Goal: Navigation & Orientation: Find specific page/section

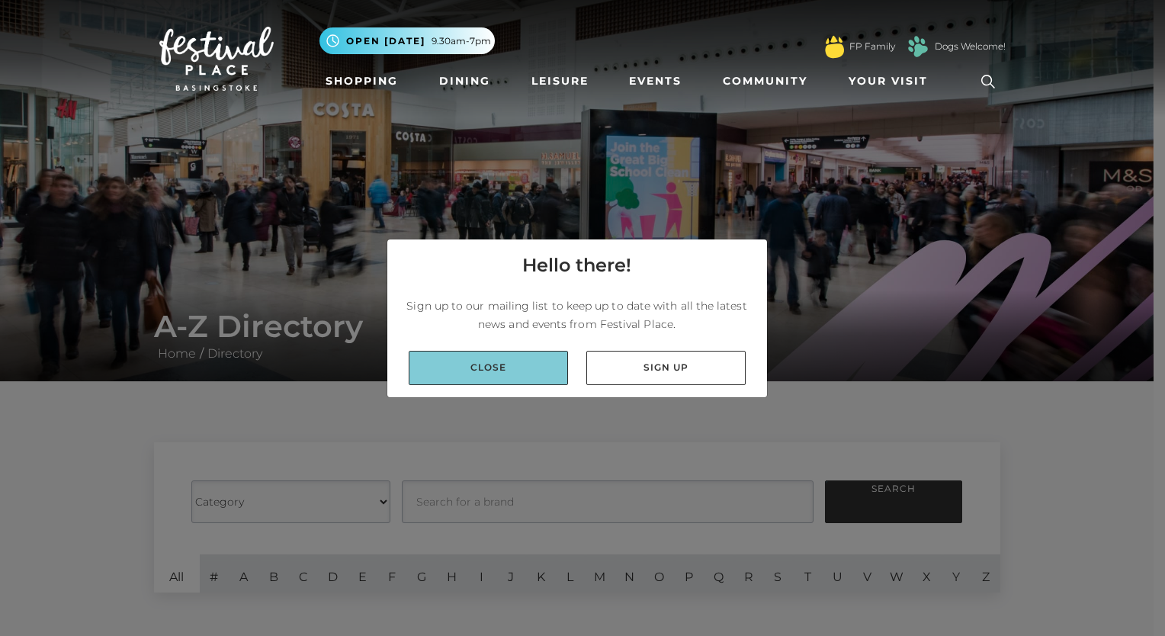
click at [484, 359] on link "Close" at bounding box center [488, 368] width 159 height 34
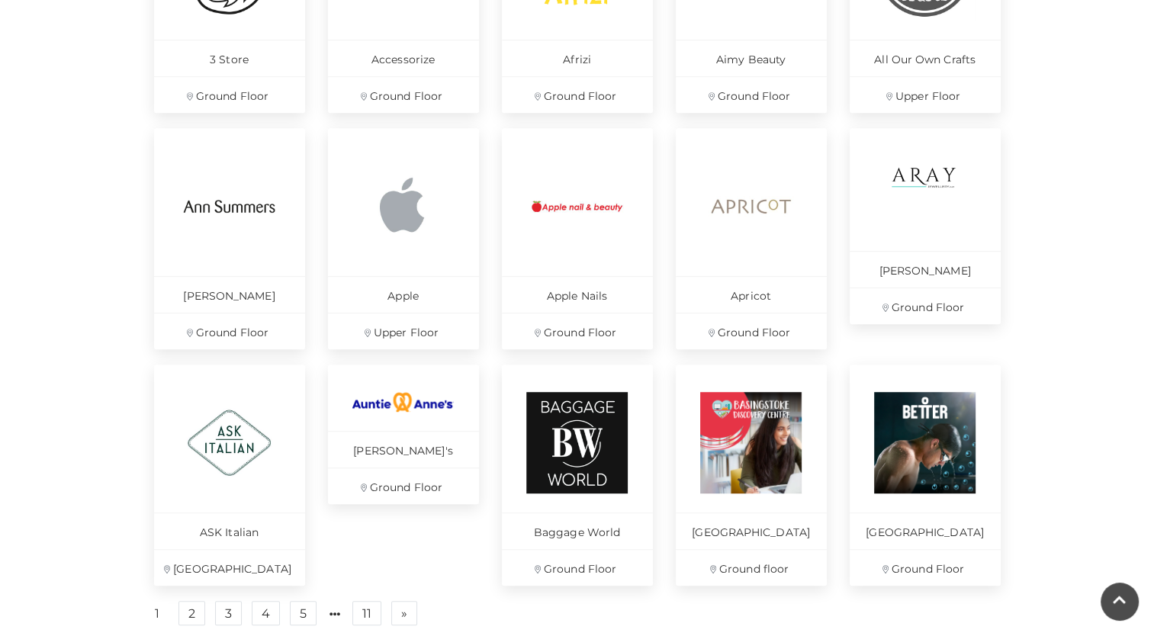
scroll to position [915, 0]
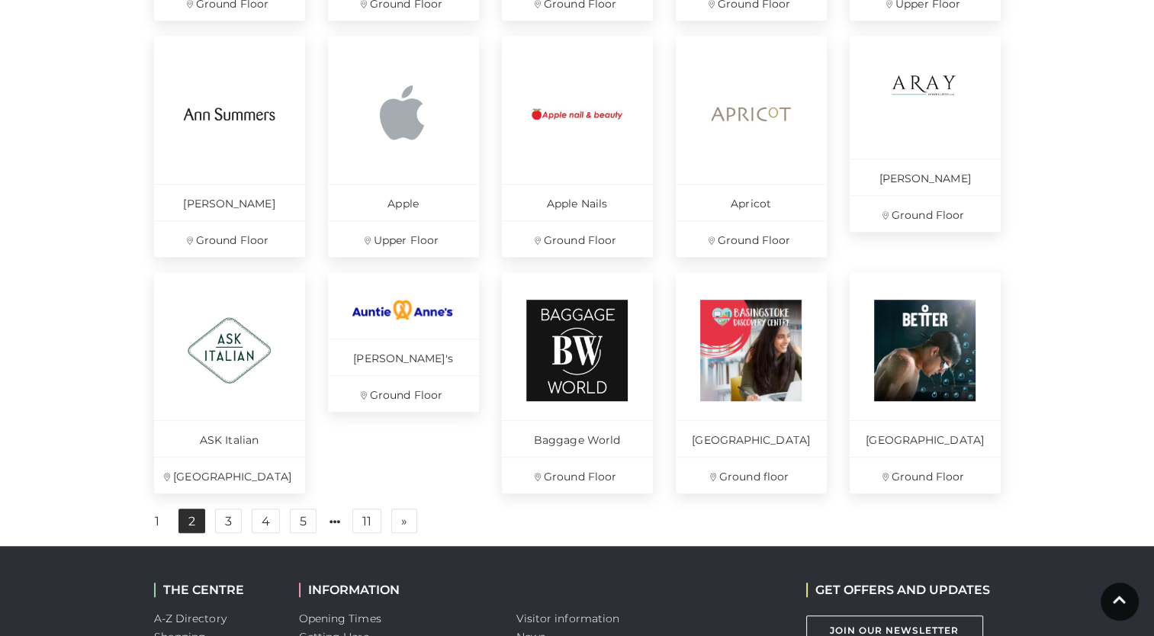
click at [181, 533] on link "2" at bounding box center [191, 521] width 27 height 24
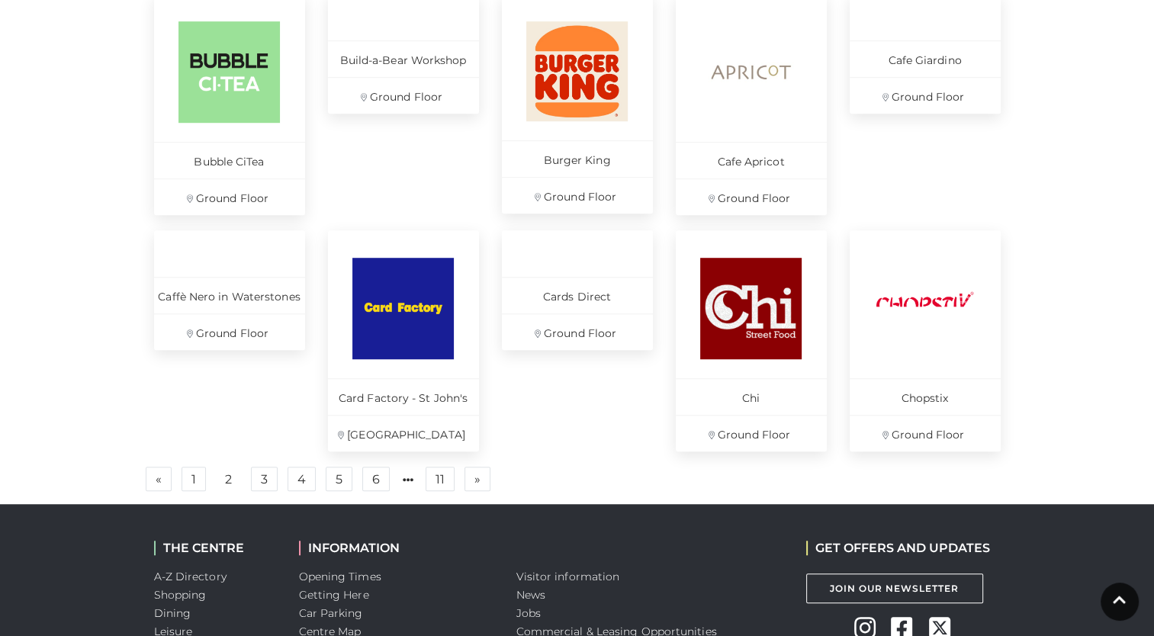
scroll to position [991, 0]
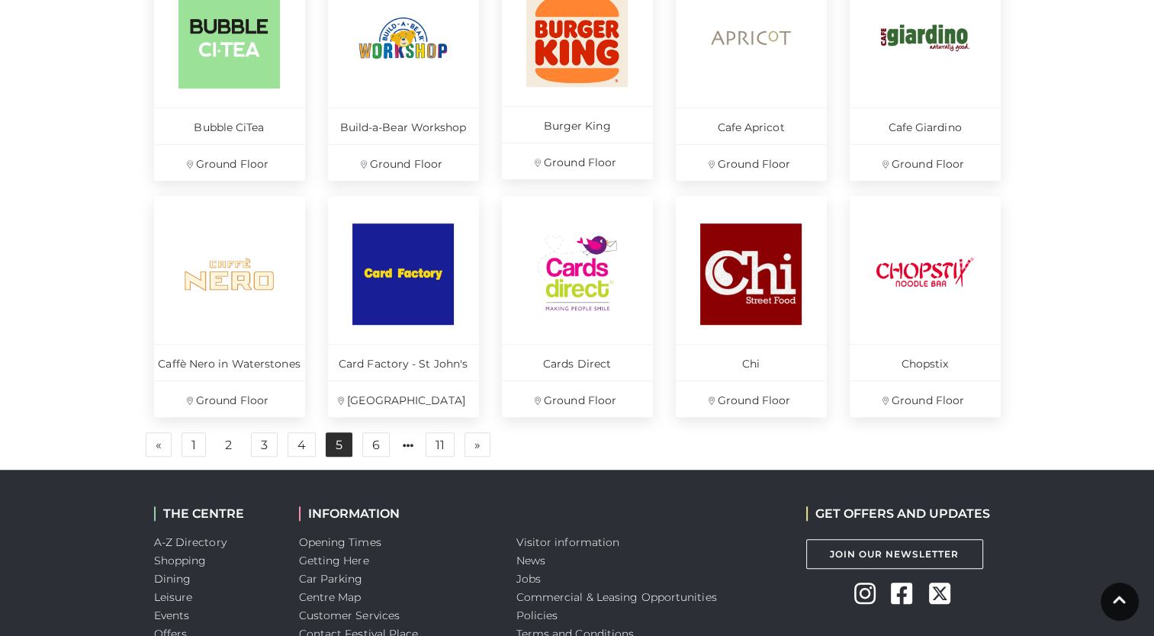
click at [326, 446] on link "5" at bounding box center [339, 444] width 27 height 24
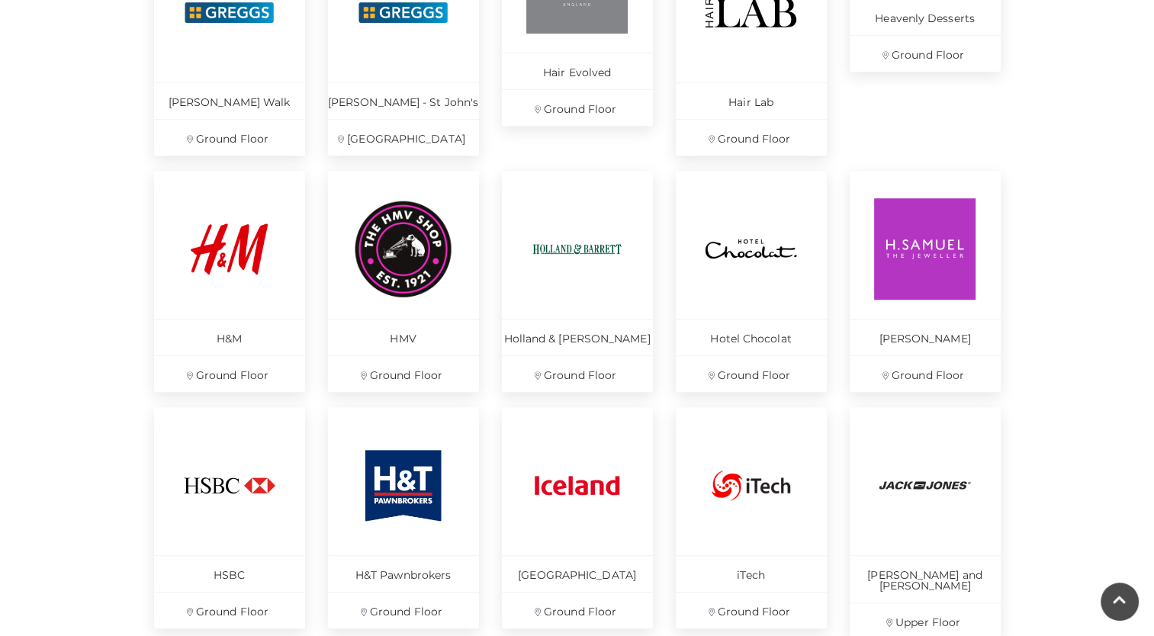
scroll to position [915, 0]
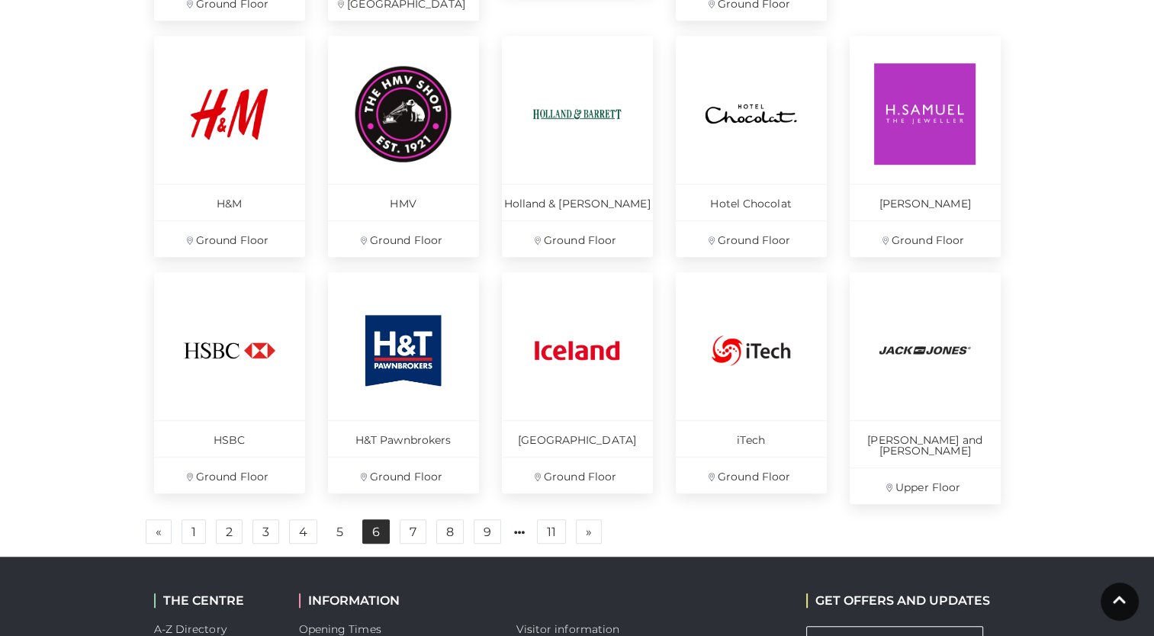
click at [373, 529] on link "6" at bounding box center [375, 531] width 27 height 24
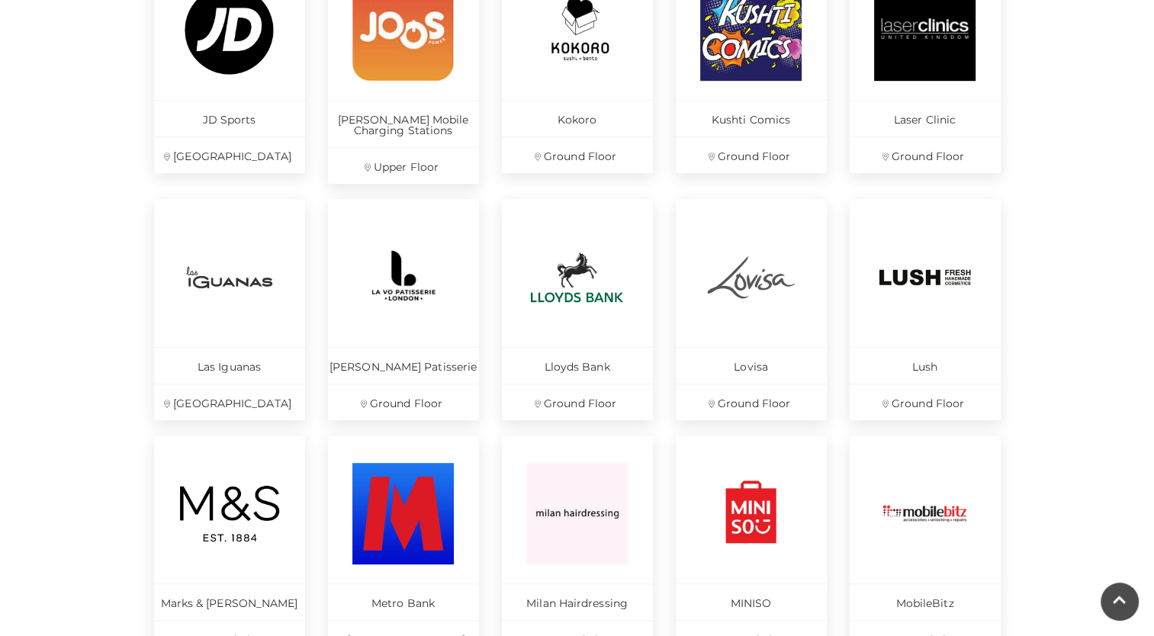
scroll to position [839, 0]
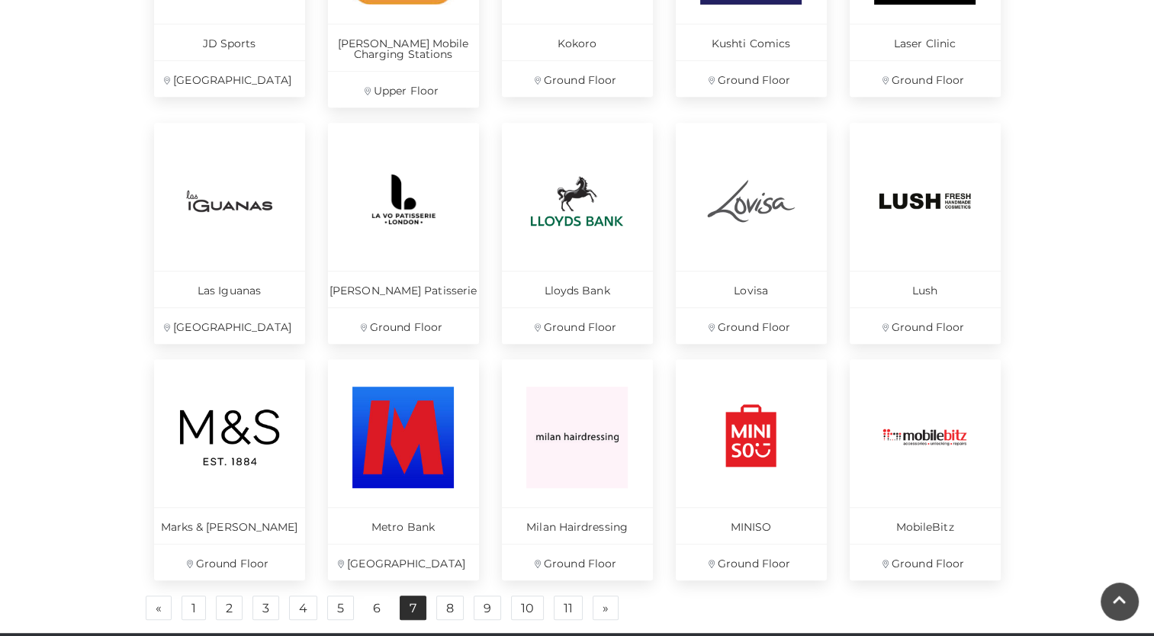
click at [403, 608] on link "7" at bounding box center [413, 607] width 27 height 24
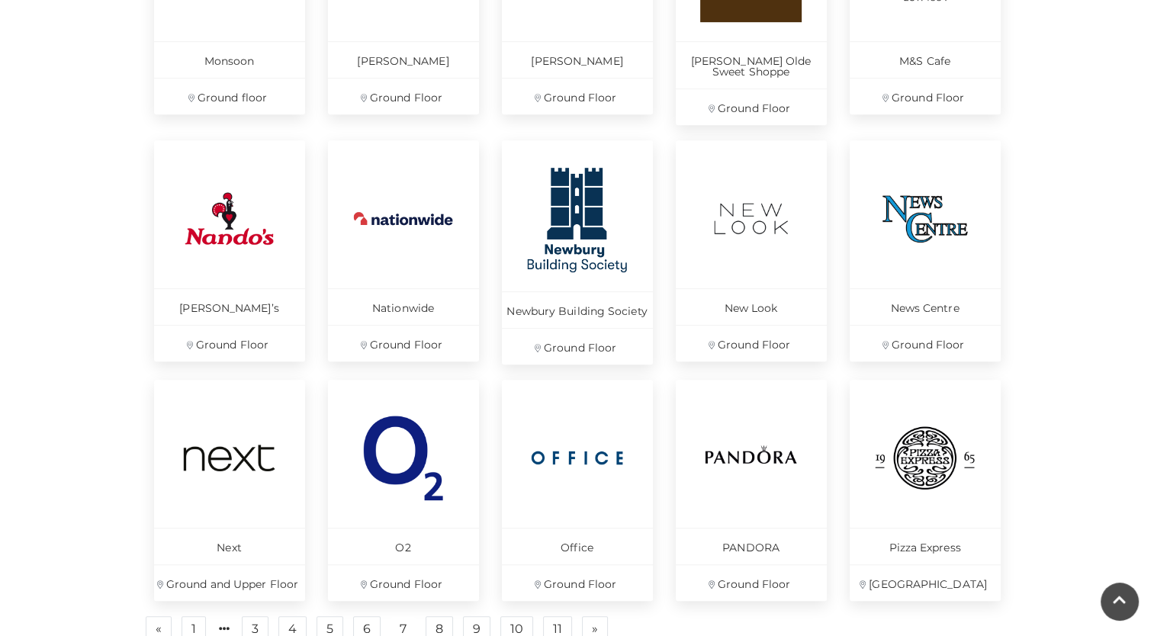
scroll to position [915, 0]
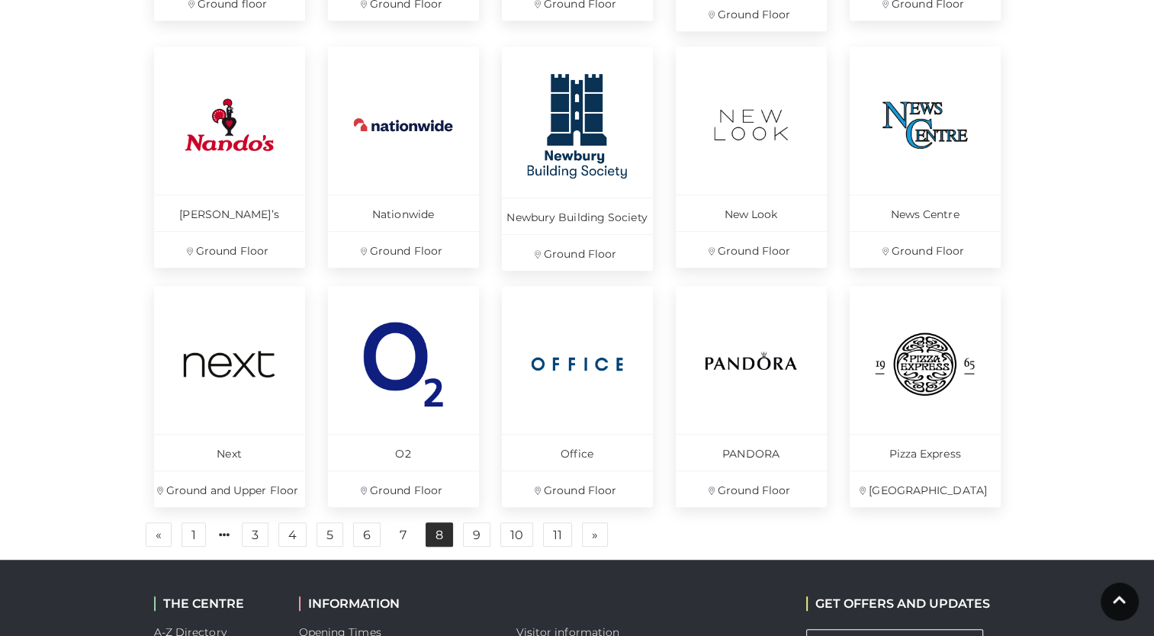
click at [442, 537] on link "8" at bounding box center [438, 534] width 27 height 24
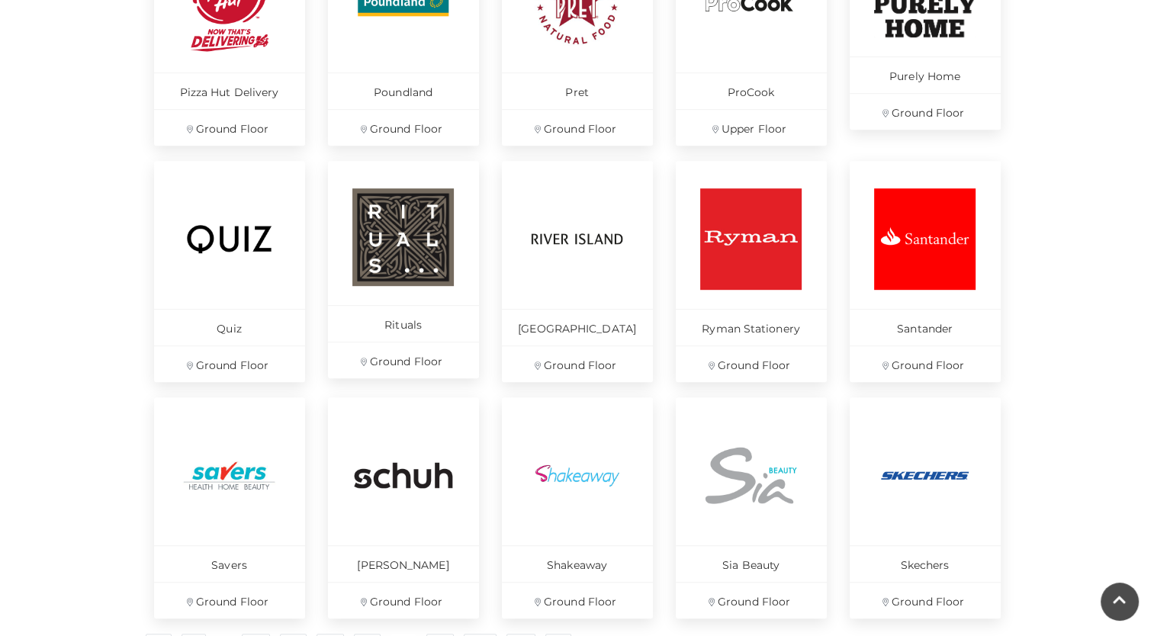
scroll to position [839, 0]
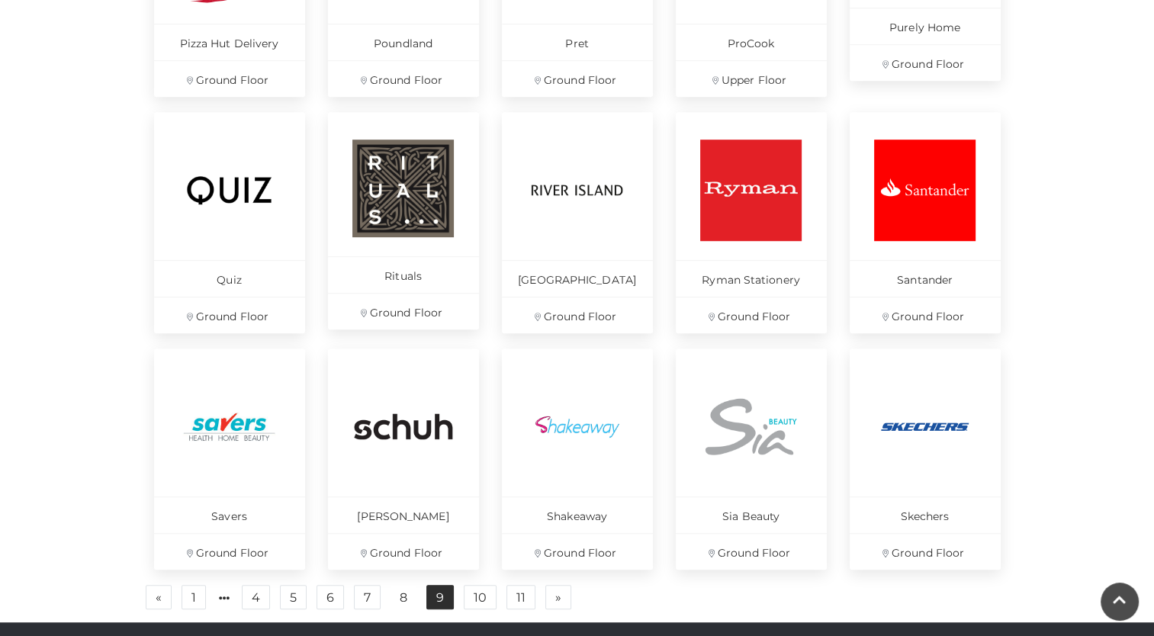
click at [427, 591] on link "9" at bounding box center [439, 597] width 27 height 24
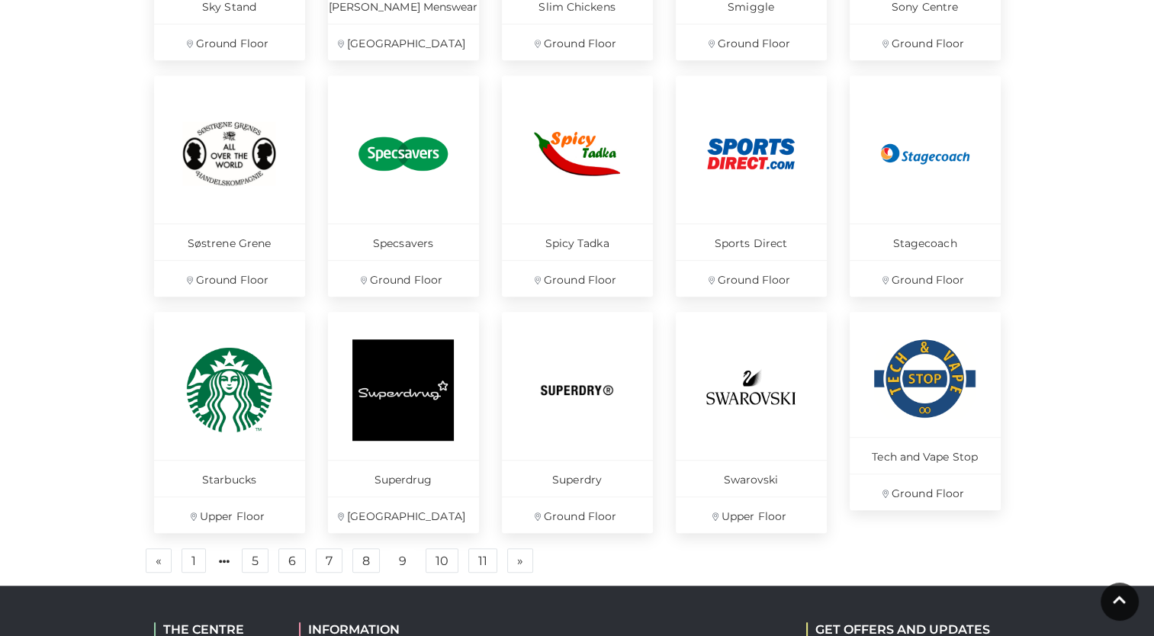
scroll to position [915, 0]
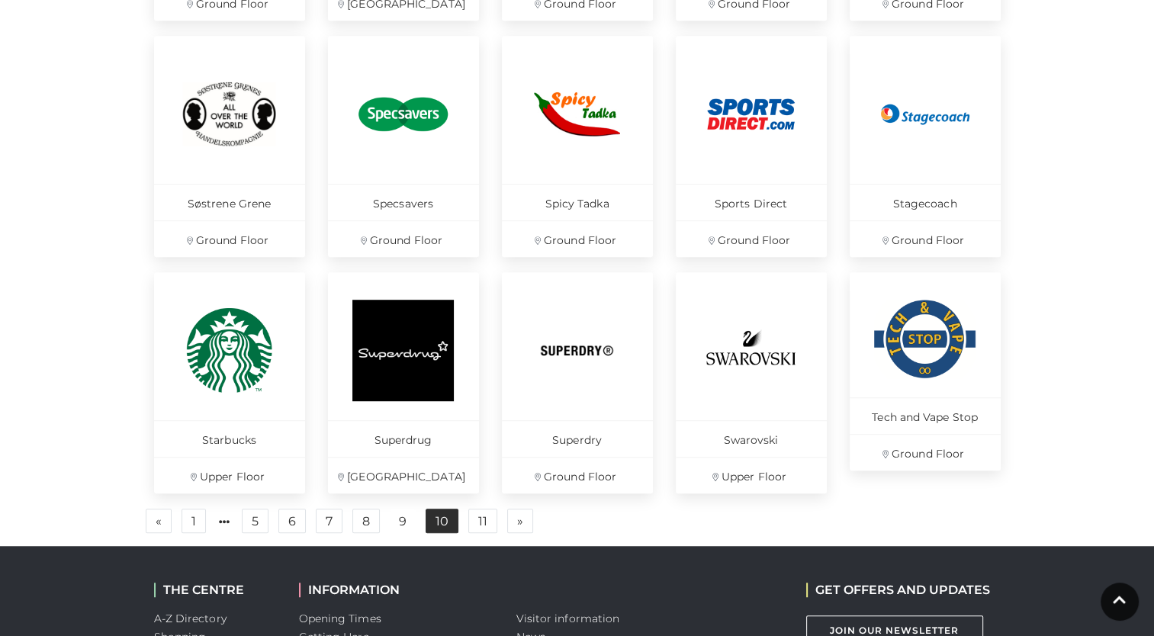
click at [436, 526] on link "10" at bounding box center [441, 521] width 33 height 24
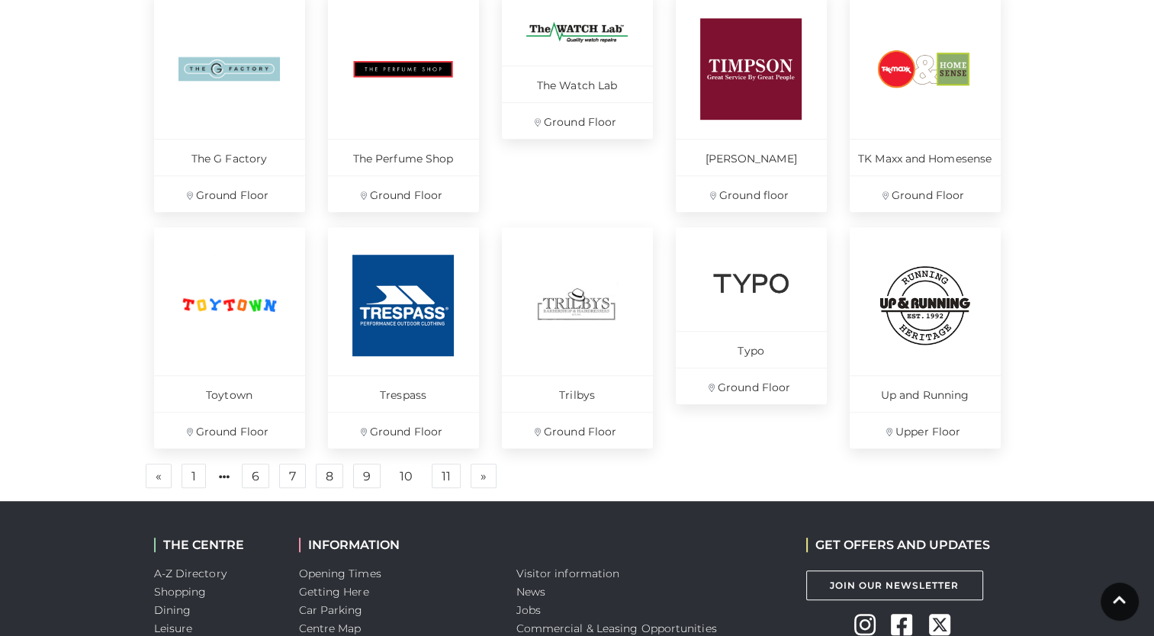
scroll to position [991, 0]
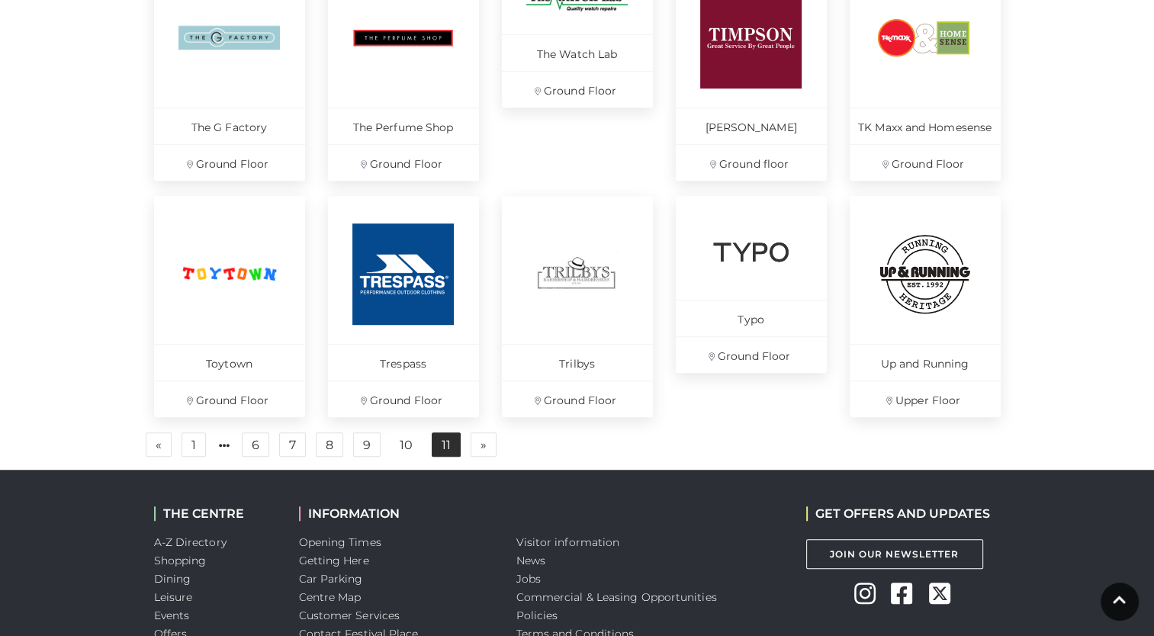
click at [448, 441] on link "11" at bounding box center [446, 444] width 29 height 24
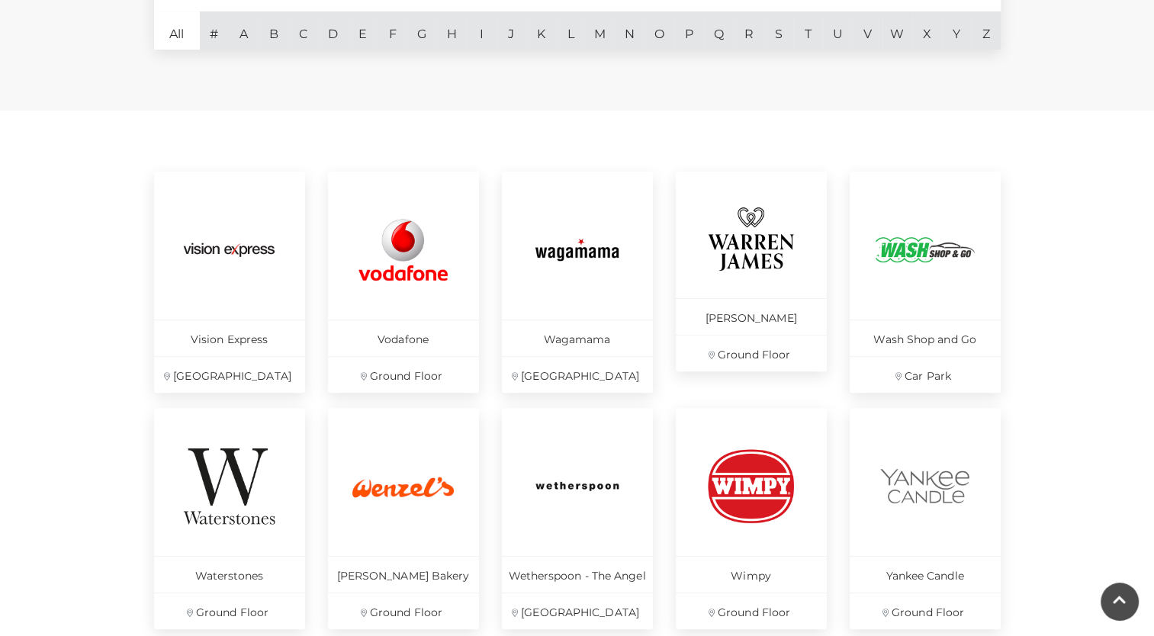
scroll to position [534, 0]
